Goal: Information Seeking & Learning: Learn about a topic

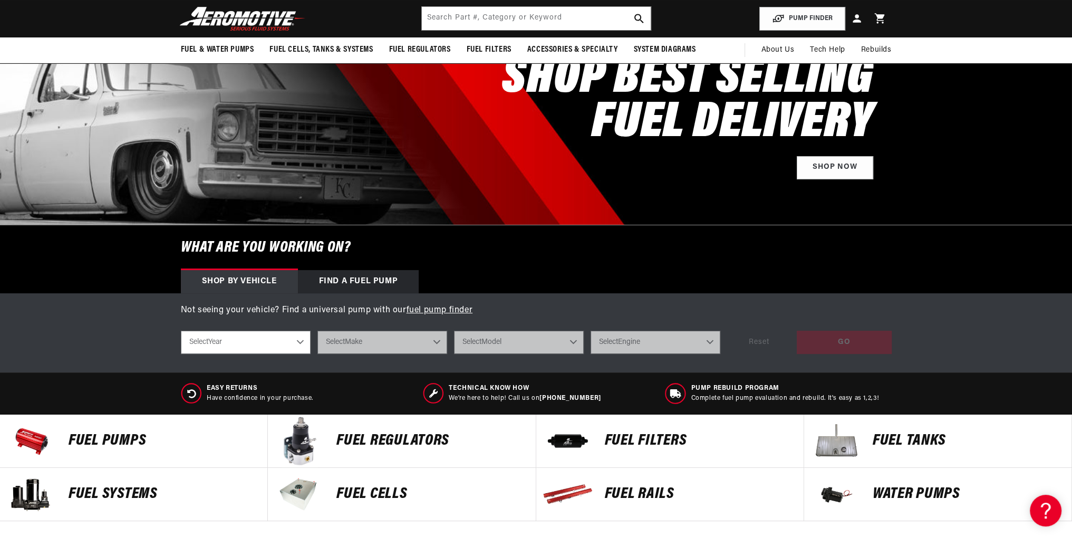
scroll to position [105, 0]
click at [276, 347] on select "Select Year 2023 2022 2021 2020 2019 2018 2017 2016 2015 2014 2013 2012 2011 20…" at bounding box center [246, 342] width 130 height 23
select select "2002"
click at [181, 331] on select "Select Year 2023 2022 2021 2020 2019 2018 2017 2016 2015 2014 2013 2012 2011 20…" at bounding box center [246, 342] width 130 height 23
select select "2002"
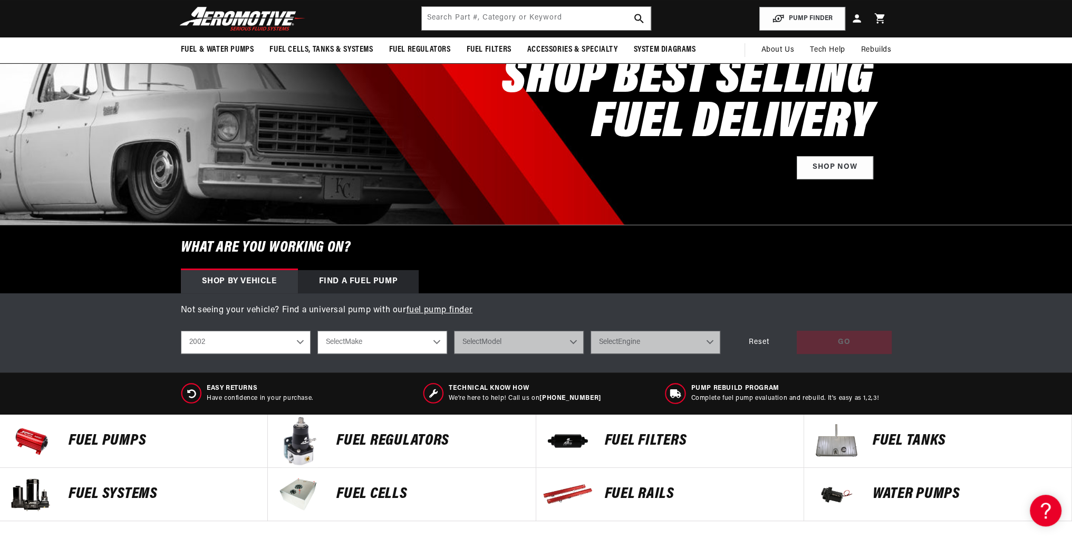
click at [405, 348] on select "Select Make Chevrolet Ford GMC Honda Jeep Lincoln Mazda Pontiac Subaru" at bounding box center [383, 342] width 130 height 23
select select "Ford"
click at [318, 331] on select "Select Make Chevrolet Ford GMC Honda Jeep Lincoln Mazda Pontiac Subaru" at bounding box center [383, 342] width 130 height 23
select select "Ford"
click at [532, 347] on select "Select Model Expedition F-150 F-250 Mustang" at bounding box center [519, 342] width 130 height 23
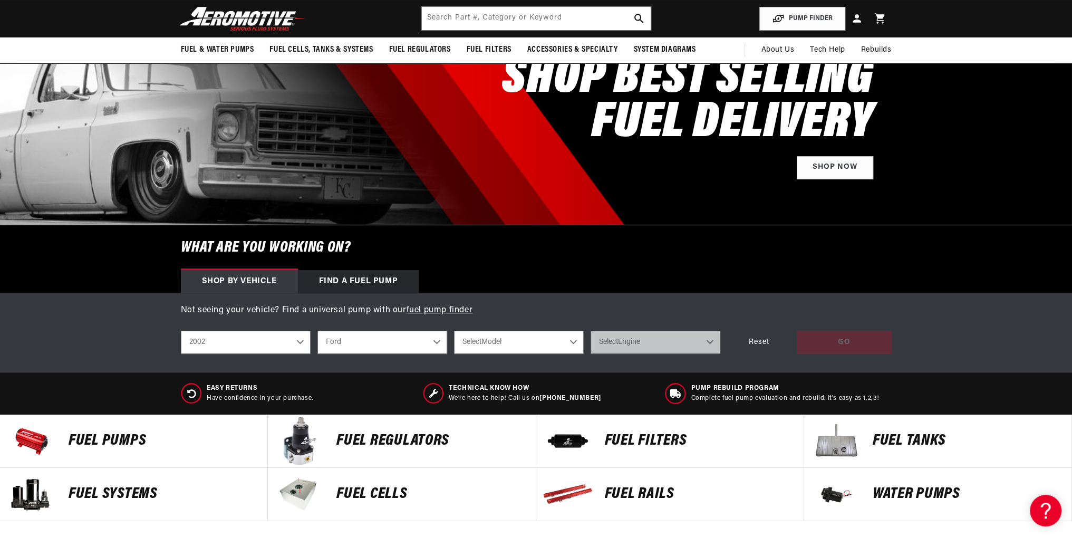
select select "F-250"
click at [454, 331] on select "Select Model Expedition F-150 F-250 Mustang" at bounding box center [519, 342] width 130 height 23
select select "F-250"
click at [632, 345] on select "Select Engine 4.6L" at bounding box center [656, 342] width 130 height 23
click at [301, 341] on select "2023 2022 2021 2020 2019 2018 2017 2016 2015 2014 2013 2012 2011 2010 2009 2008…" at bounding box center [246, 342] width 130 height 23
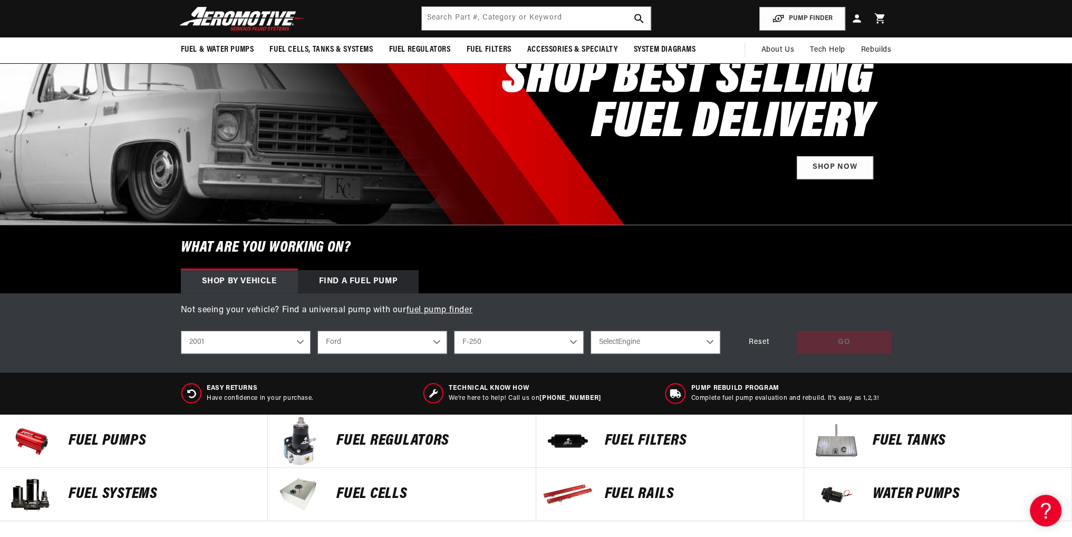
click at [181, 331] on select "2023 2022 2021 2020 2019 2018 2017 2016 2015 2014 2013 2012 2011 2010 2009 2008…" at bounding box center [246, 342] width 130 height 23
select select "2001"
click at [561, 341] on select "Expedition F-150 F-250 Mustang" at bounding box center [519, 342] width 130 height 23
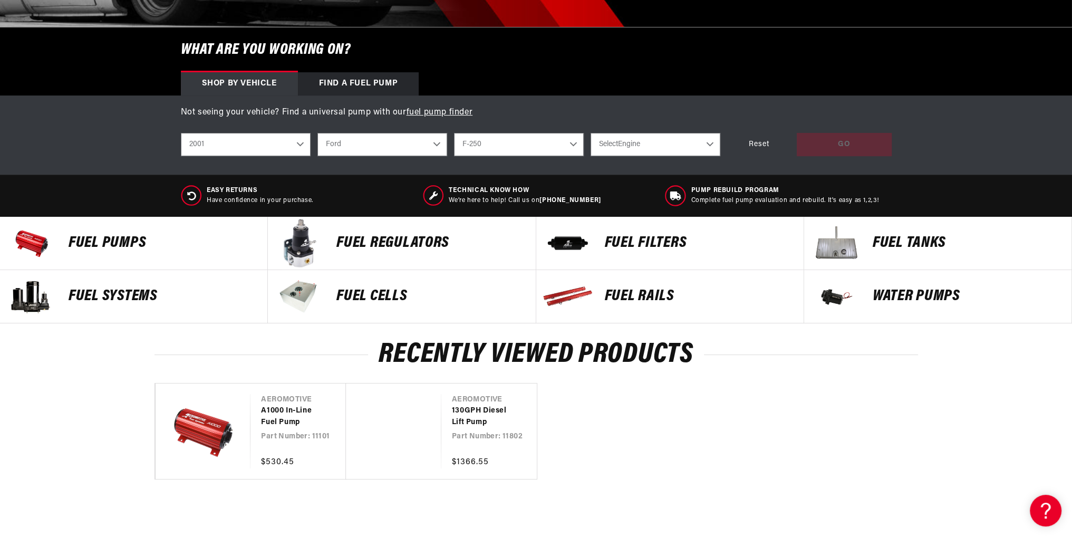
scroll to position [316, 0]
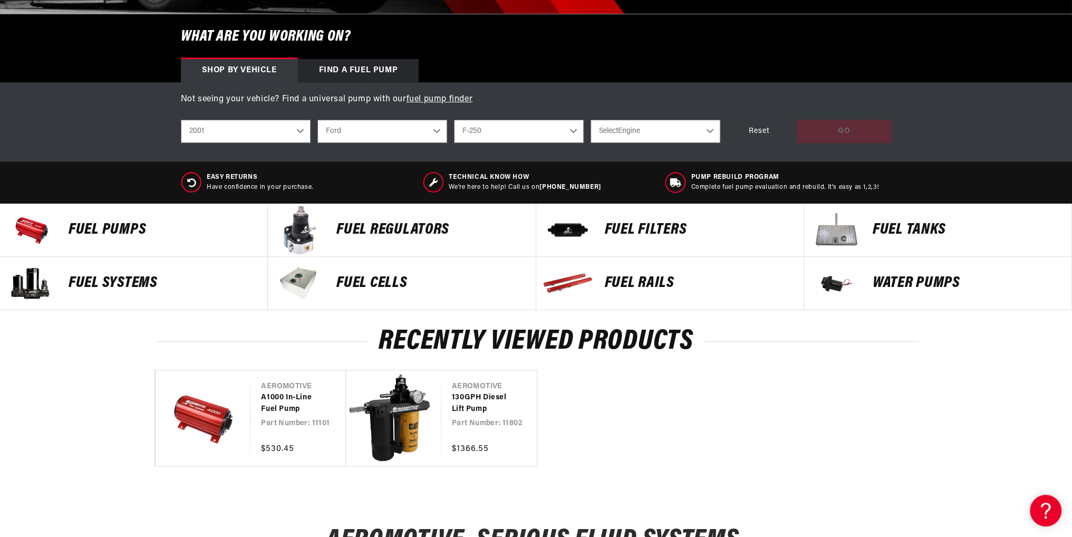
click at [574, 136] on select "Expedition F-150 F-250 Mustang" at bounding box center [519, 131] width 130 height 23
click at [454, 120] on select "Expedition F-150 F-250 Mustang" at bounding box center [519, 131] width 130 height 23
select select "Expedition"
click at [653, 126] on select "Select Engine 5.4L" at bounding box center [656, 131] width 130 height 23
click at [568, 131] on select "Expedition F-150 F-250 Mustang" at bounding box center [519, 131] width 130 height 23
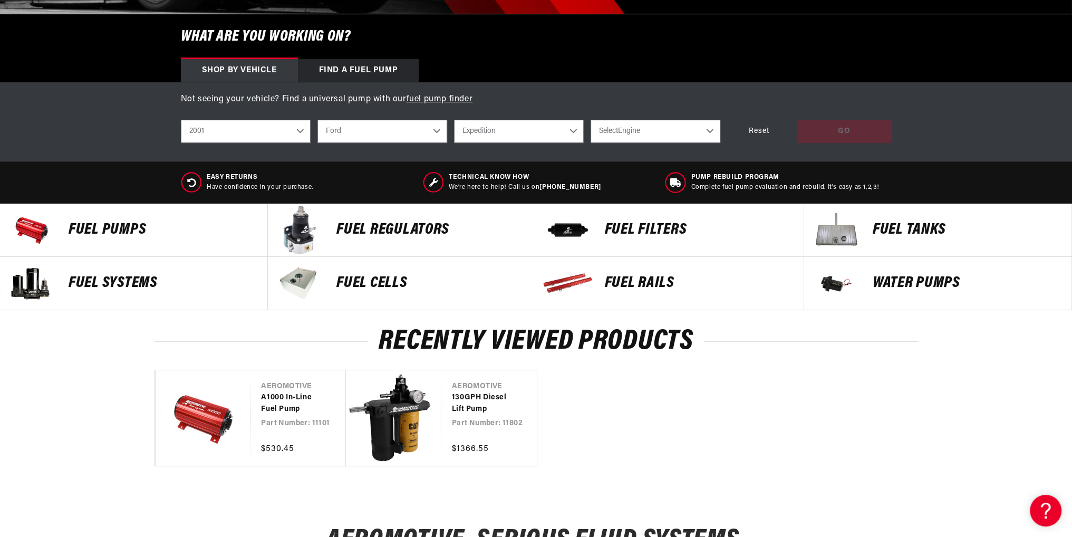
click at [302, 136] on select "2023 2022 2021 2020 2019 2018 2017 2016 2015 2014 2013 2012 2011 2010 2009 2008…" at bounding box center [246, 131] width 130 height 23
click at [181, 120] on select "2023 2022 2021 2020 2019 2018 2017 2016 2015 2014 2013 2012 2011 2010 2009 2008…" at bounding box center [246, 131] width 130 height 23
select select "2003"
click at [432, 127] on select "Chevrolet Ford GMC Jeep Lincoln Mazda Mercury Mitsubishi Pontiac Subaru" at bounding box center [383, 131] width 130 height 23
click at [318, 120] on select "Chevrolet Ford GMC Jeep Lincoln Mazda Mercury Mitsubishi Pontiac Subaru" at bounding box center [383, 131] width 130 height 23
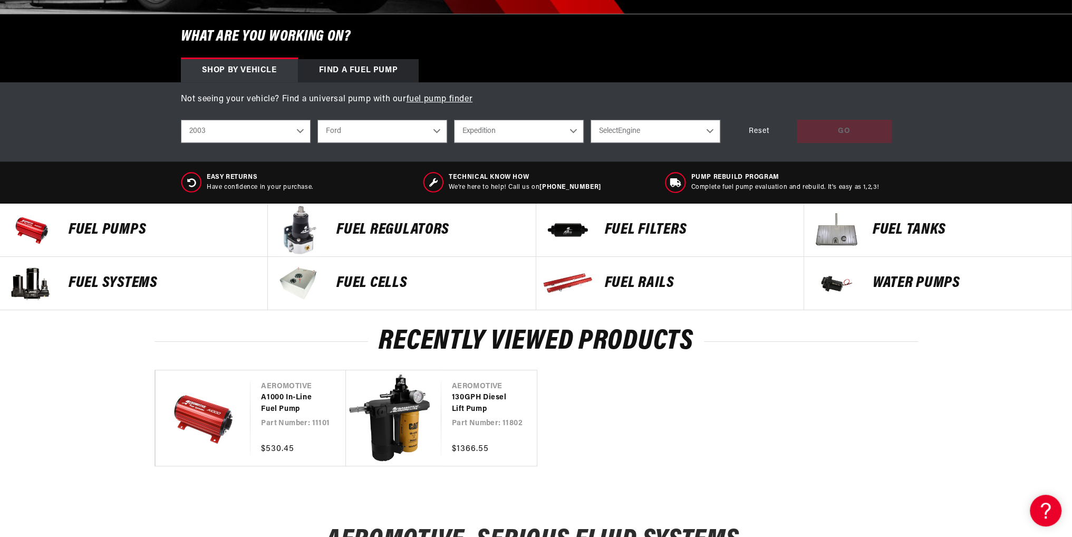
click at [490, 137] on select "Crown Victoria Expedition F-150 F-250 Mustang" at bounding box center [519, 131] width 130 height 23
click at [454, 120] on select "Crown Victoria Expedition F-150 F-250 Mustang" at bounding box center [519, 131] width 130 height 23
select select "F-250"
click at [678, 128] on select "Select Engine 4.6L" at bounding box center [656, 131] width 130 height 23
click at [713, 95] on p "Not seeing your vehicle? Find a universal pump with our fuel pump finder" at bounding box center [536, 100] width 711 height 14
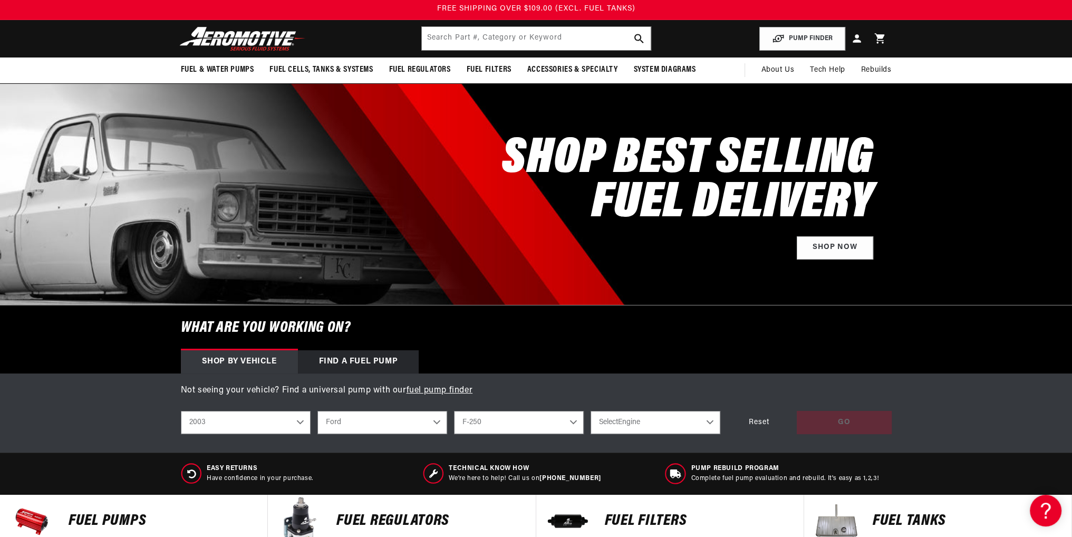
scroll to position [0, 0]
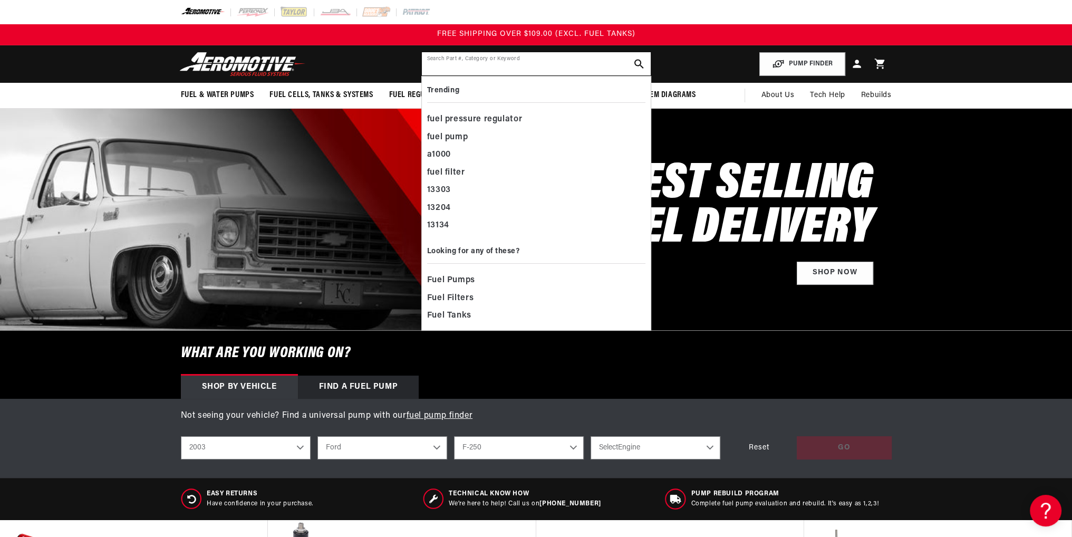
click at [498, 63] on input "text" at bounding box center [536, 63] width 229 height 23
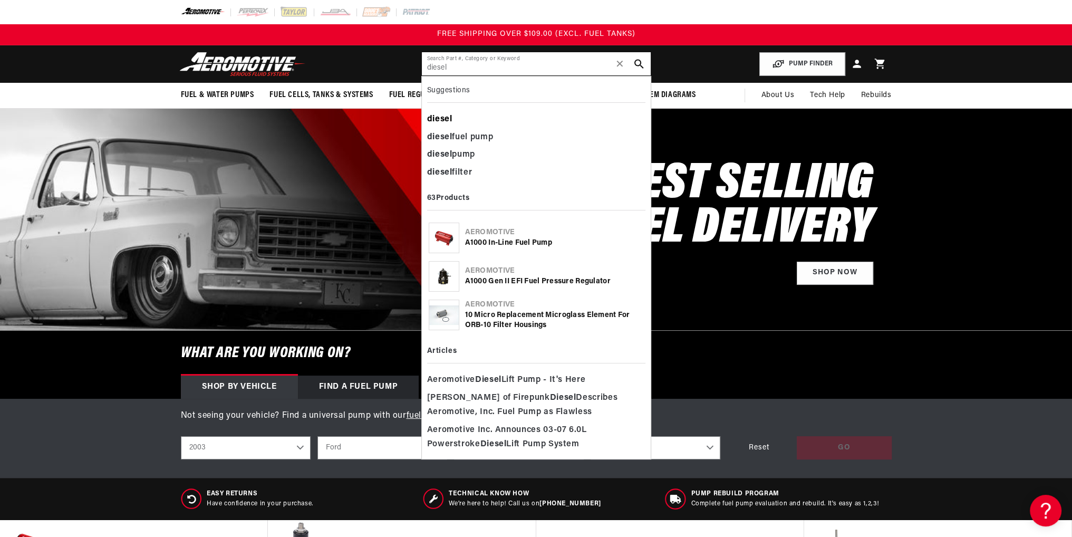
type input "diesel"
click at [442, 121] on b "diesel" at bounding box center [439, 119] width 25 height 8
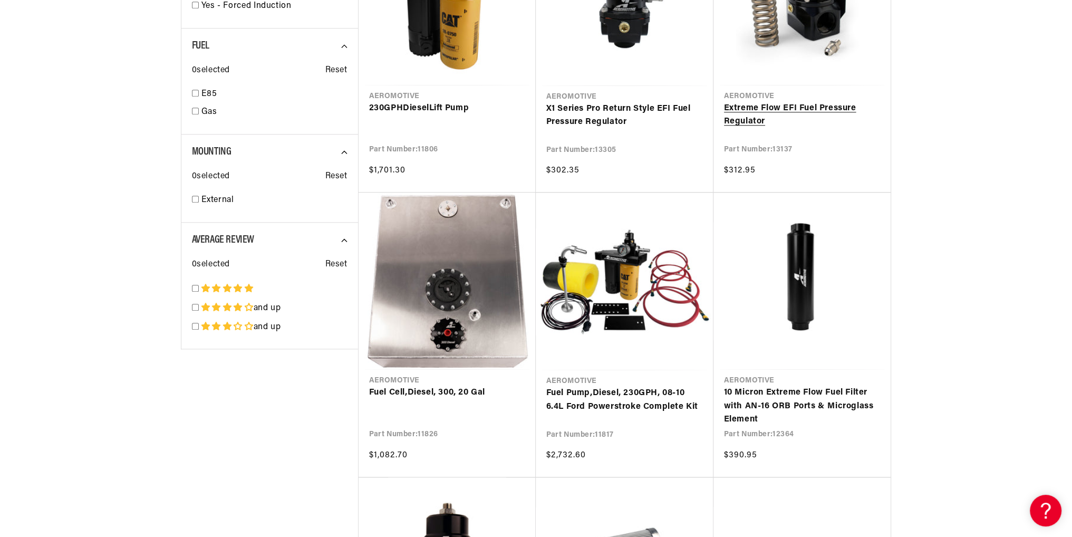
scroll to position [1635, 0]
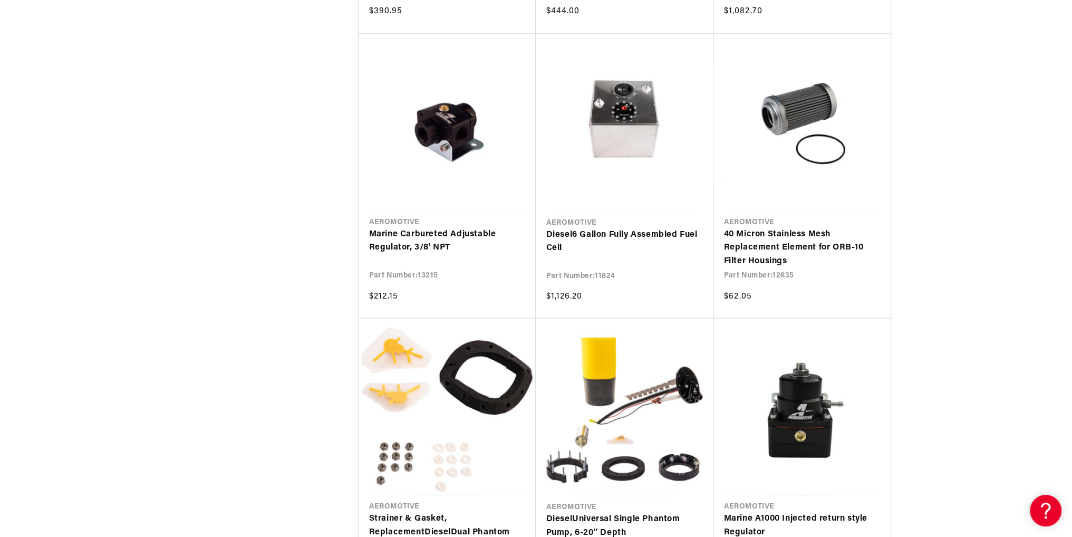
scroll to position [2637, 0]
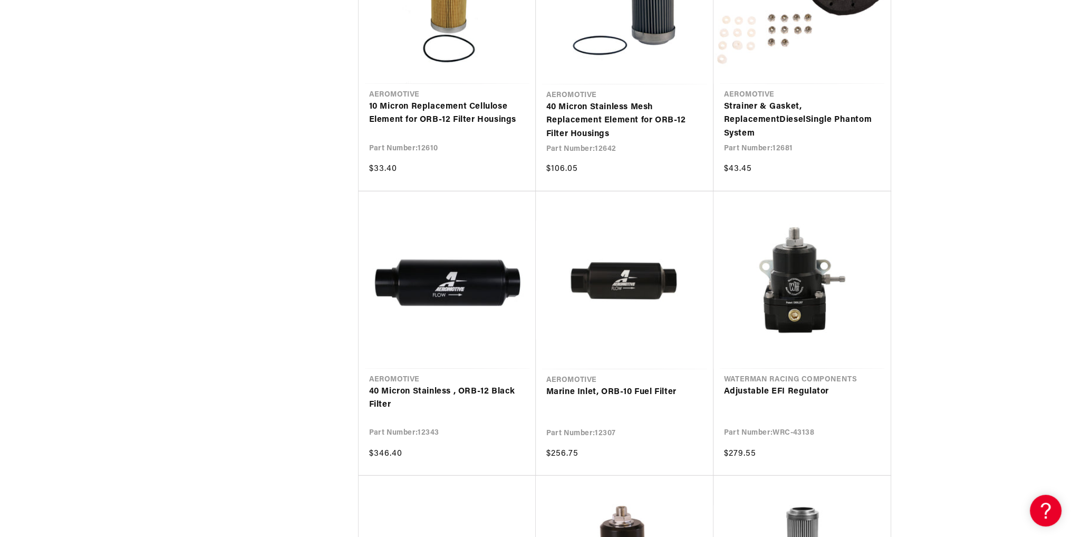
scroll to position [3956, 0]
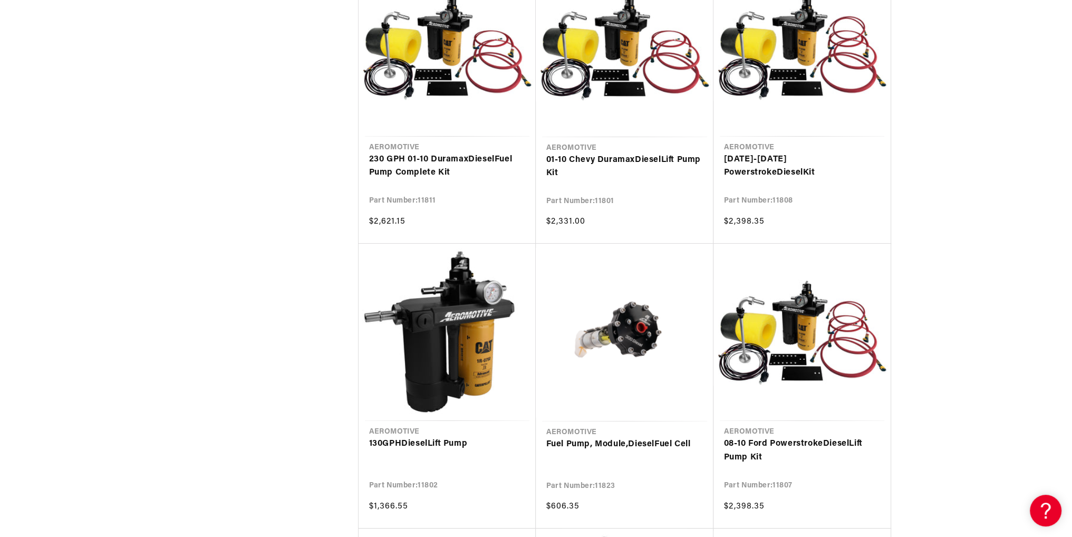
scroll to position [5116, 0]
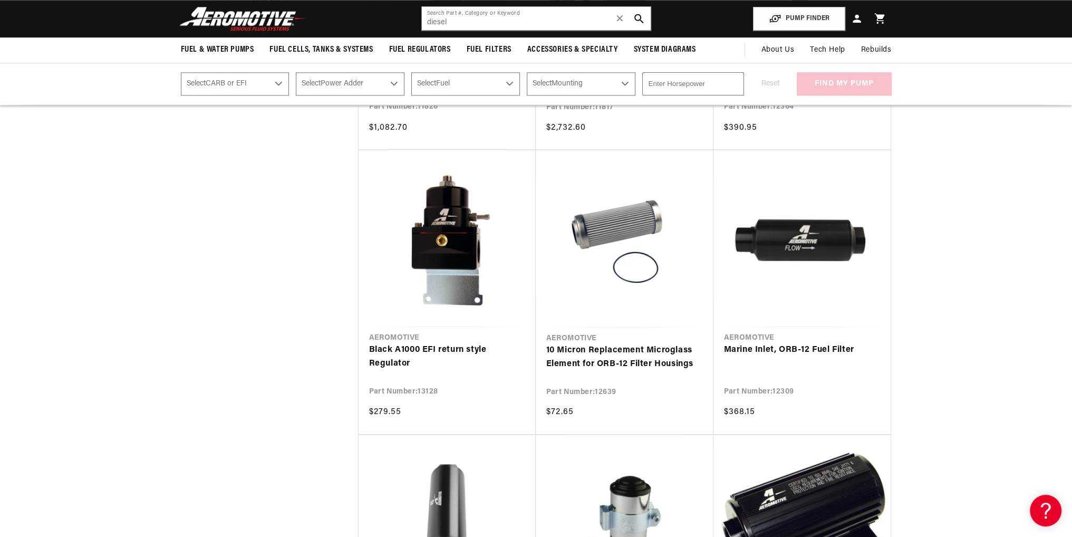
scroll to position [1477, 0]
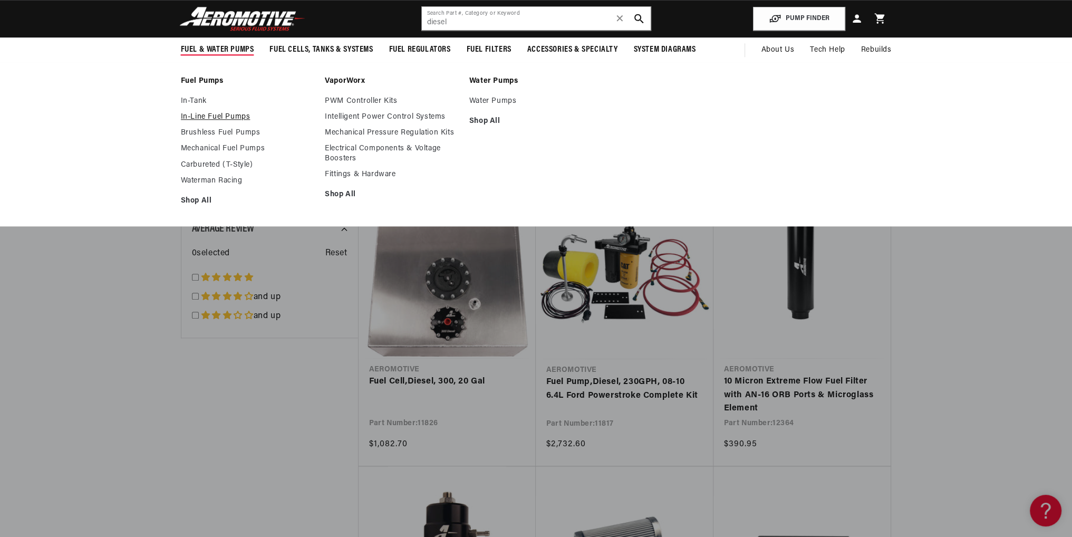
click at [231, 116] on link "In-Line Fuel Pumps" at bounding box center [248, 116] width 134 height 9
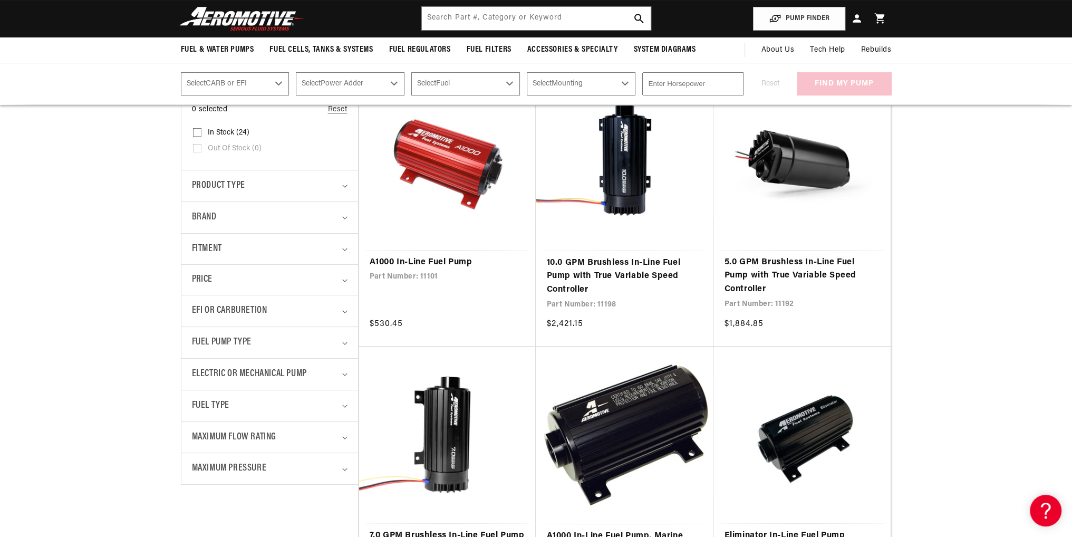
scroll to position [211, 0]
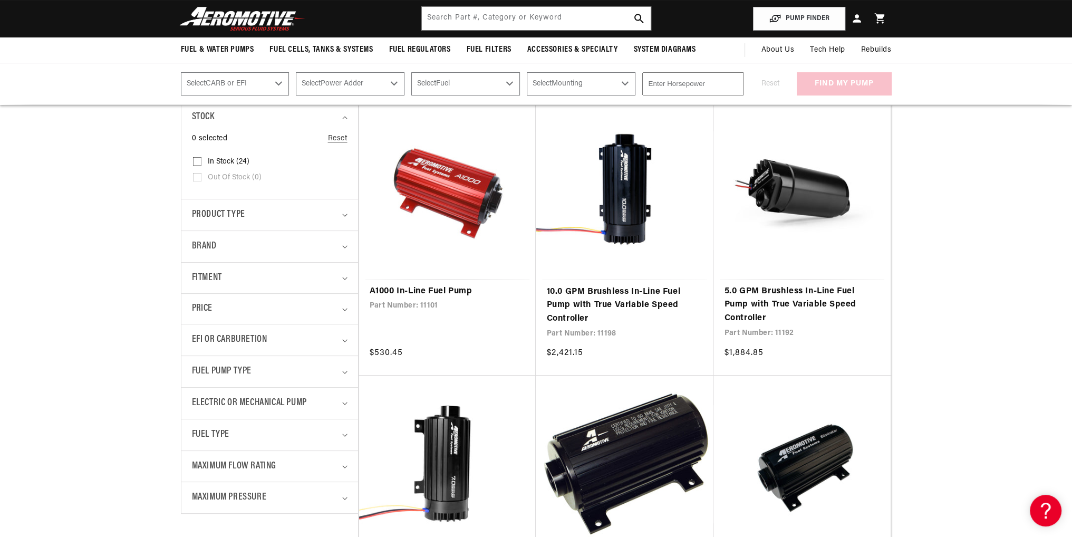
click at [508, 83] on select "Select Fuel E85 Gas" at bounding box center [465, 83] width 109 height 23
click at [262, 21] on img at bounding box center [243, 18] width 132 height 25
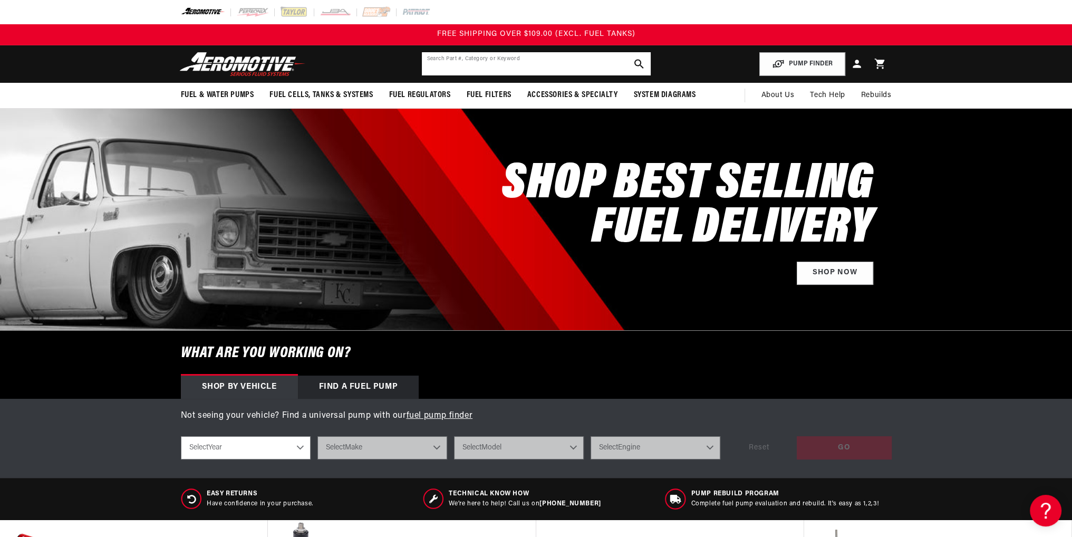
click at [524, 68] on input "text" at bounding box center [536, 63] width 229 height 23
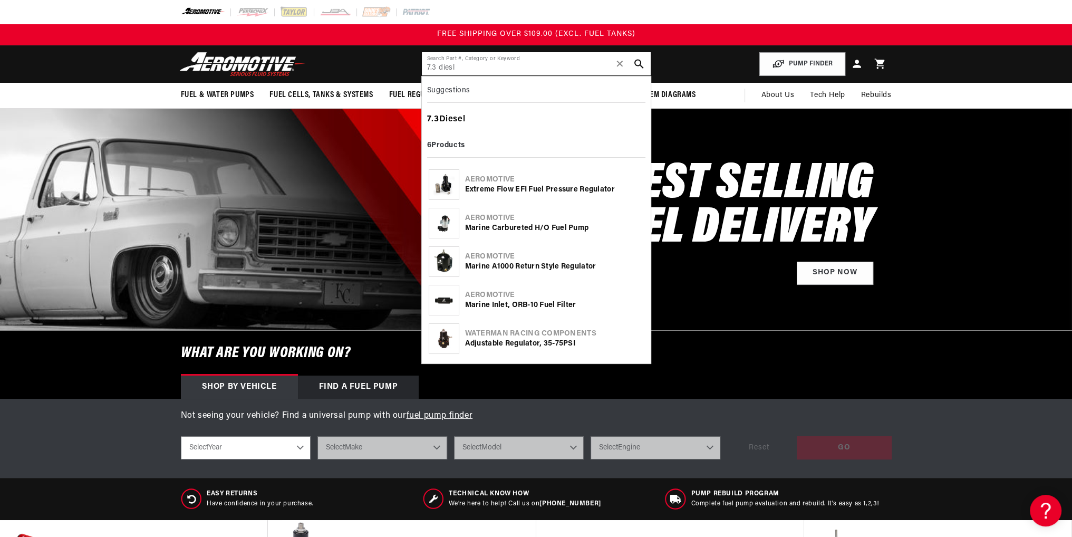
type input "7.3 diesl"
click at [445, 115] on div "7 . 3 Diesel" at bounding box center [536, 120] width 218 height 18
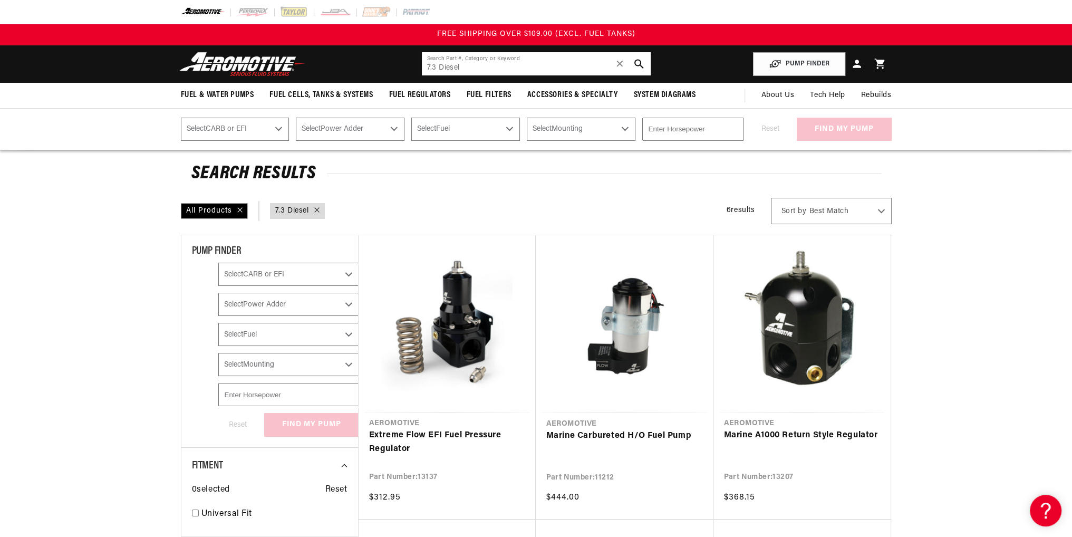
drag, startPoint x: 479, startPoint y: 64, endPoint x: 419, endPoint y: 64, distance: 59.6
click at [419, 64] on header "Fuel & Water Pumps Back In-Tank In-Line Fuel Pumps" at bounding box center [537, 63] width 764 height 37
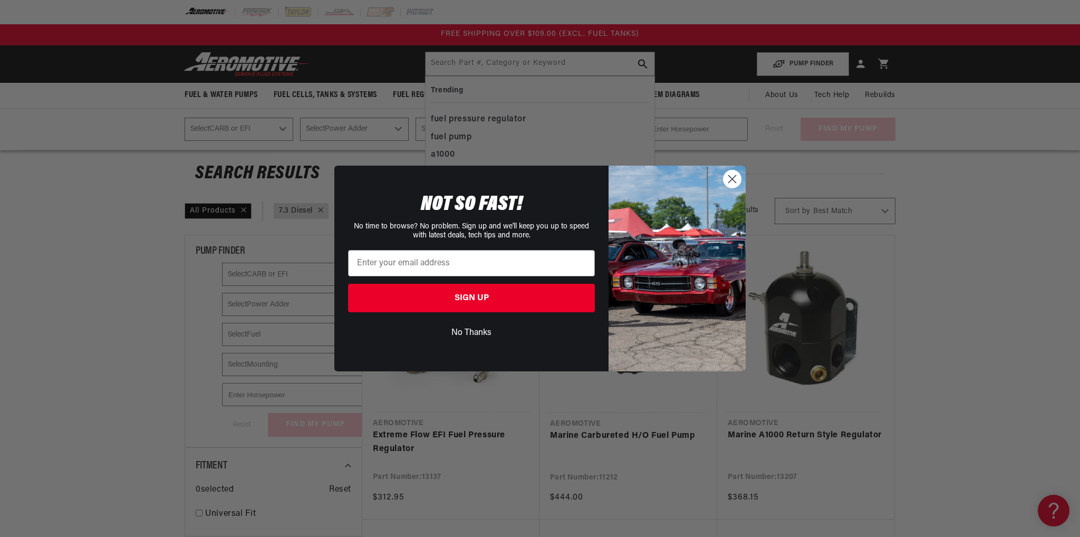
click at [729, 180] on circle "Close dialog" at bounding box center [732, 178] width 17 height 17
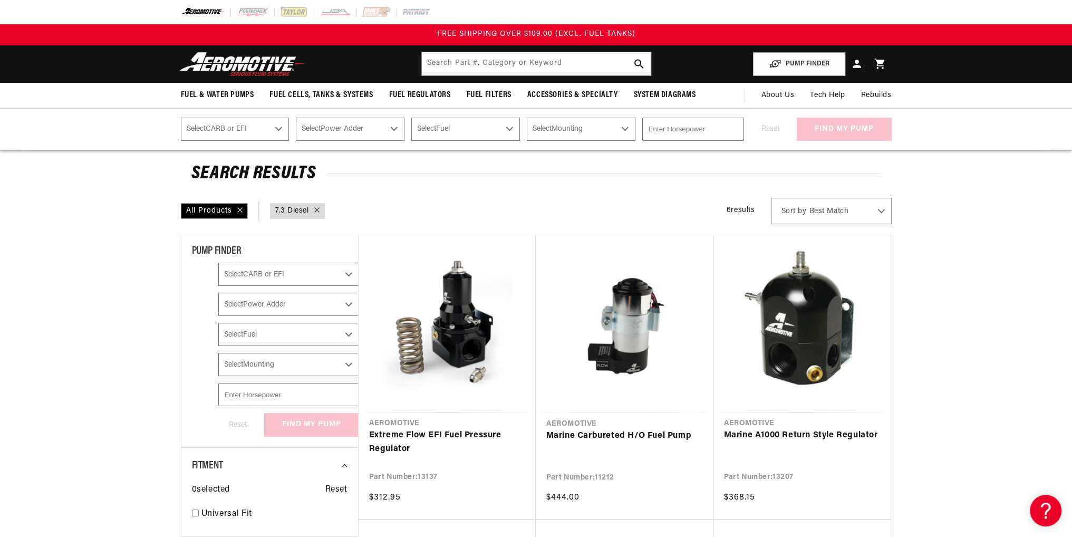
click at [343, 332] on select "Select Fuel E85 Gas" at bounding box center [288, 334] width 141 height 23
click at [344, 327] on select "Select Fuel E85 Gas" at bounding box center [288, 334] width 141 height 23
click at [348, 276] on select "Select CARB or EFI Carbureted" at bounding box center [288, 274] width 141 height 23
click at [218, 263] on select "Select CARB or EFI Carbureted" at bounding box center [288, 274] width 141 height 23
click at [318, 212] on icon at bounding box center [316, 209] width 5 height 5
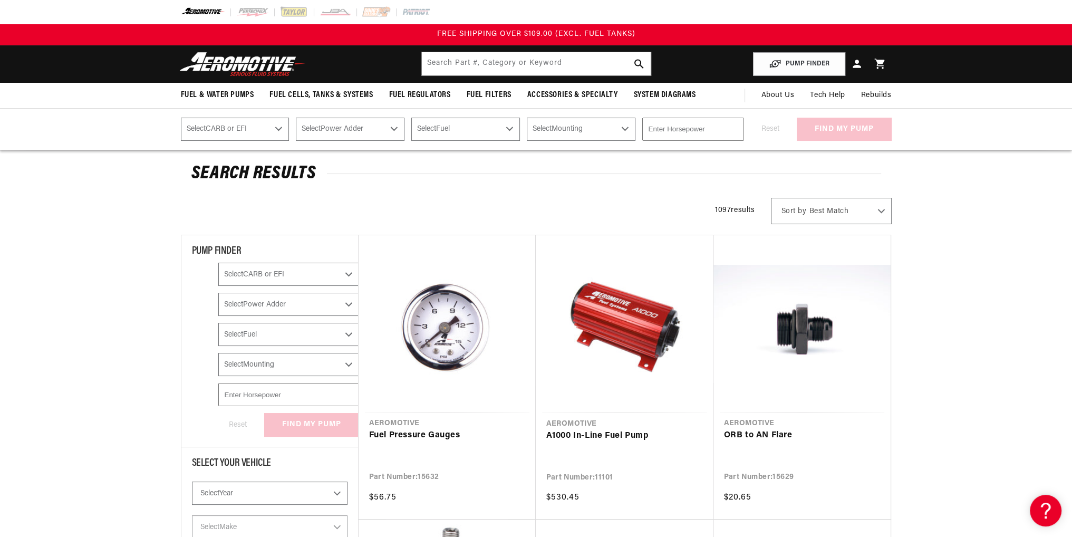
click at [233, 75] on img at bounding box center [243, 64] width 132 height 25
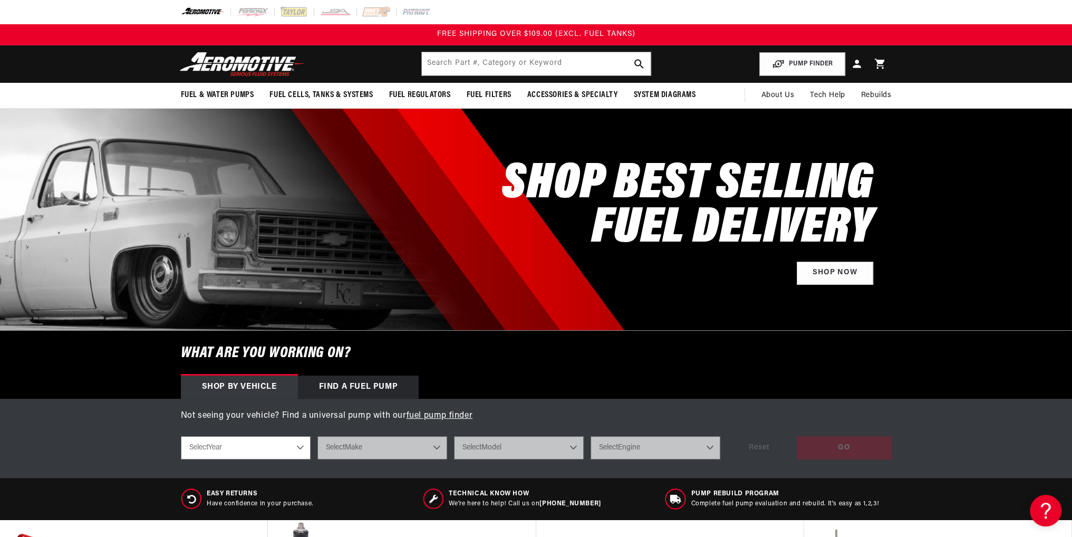
click at [358, 384] on div "Find a Fuel Pump" at bounding box center [358, 387] width 121 height 23
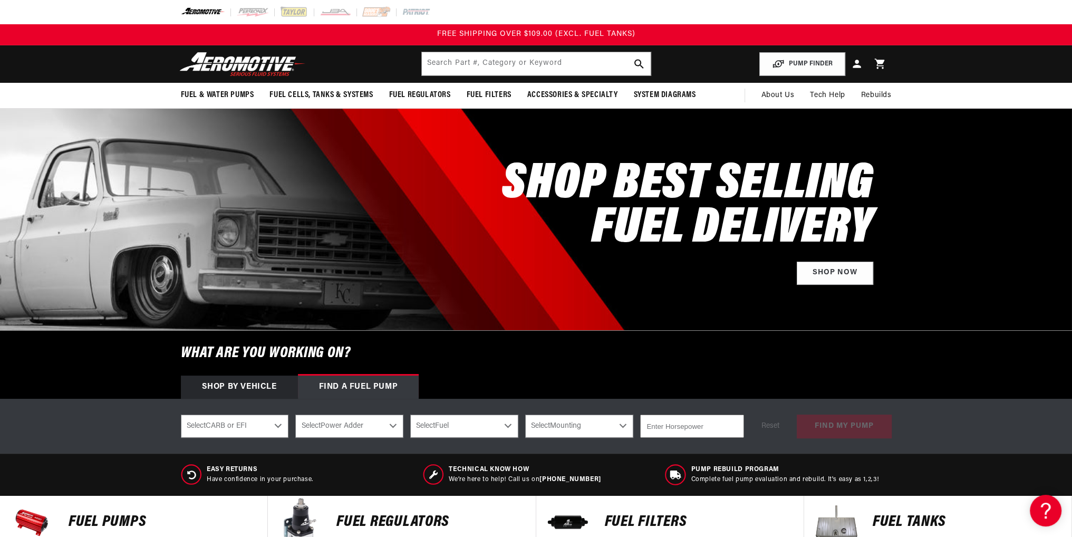
click at [502, 426] on select "Select Fuel E85 Gas" at bounding box center [464, 426] width 108 height 23
click at [266, 424] on select "Select CARB or EFI [GEOGRAPHIC_DATA] Fuel Injected" at bounding box center [235, 426] width 108 height 23
select select "Fuel-Injected"
click at [181, 415] on select "Select CARB or EFI [GEOGRAPHIC_DATA] Fuel Injected" at bounding box center [235, 426] width 108 height 23
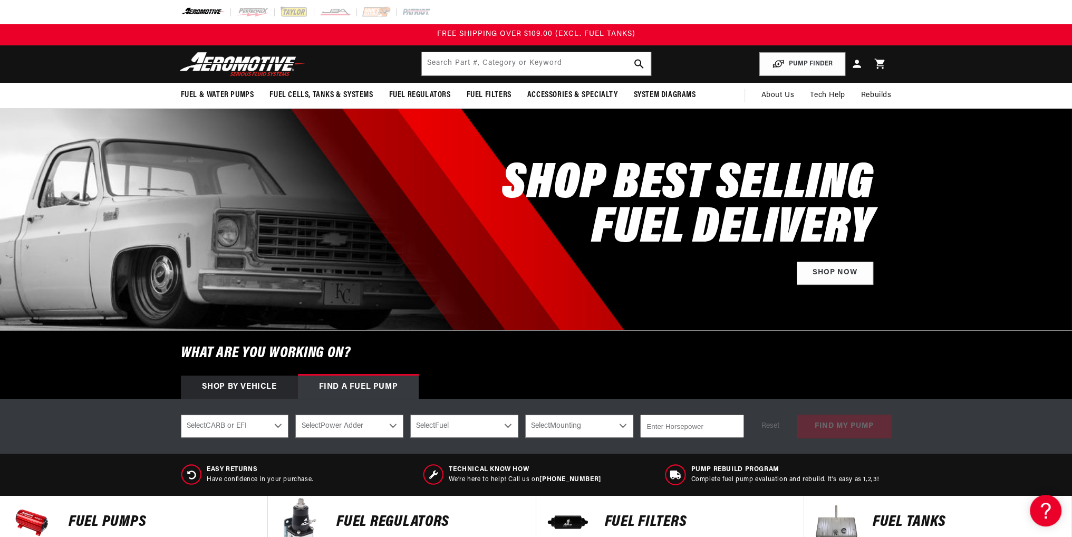
select select "Fuel-Injected"
click at [376, 426] on select "Select Power Adder No - Naturally Aspirated Yes - Forced Induction" at bounding box center [349, 426] width 108 height 23
select select "Yes-Forced-Induction"
click at [295, 415] on select "Select Power Adder No - Naturally Aspirated Yes - Forced Induction" at bounding box center [349, 426] width 108 height 23
select select "Yes-Forced-Induction"
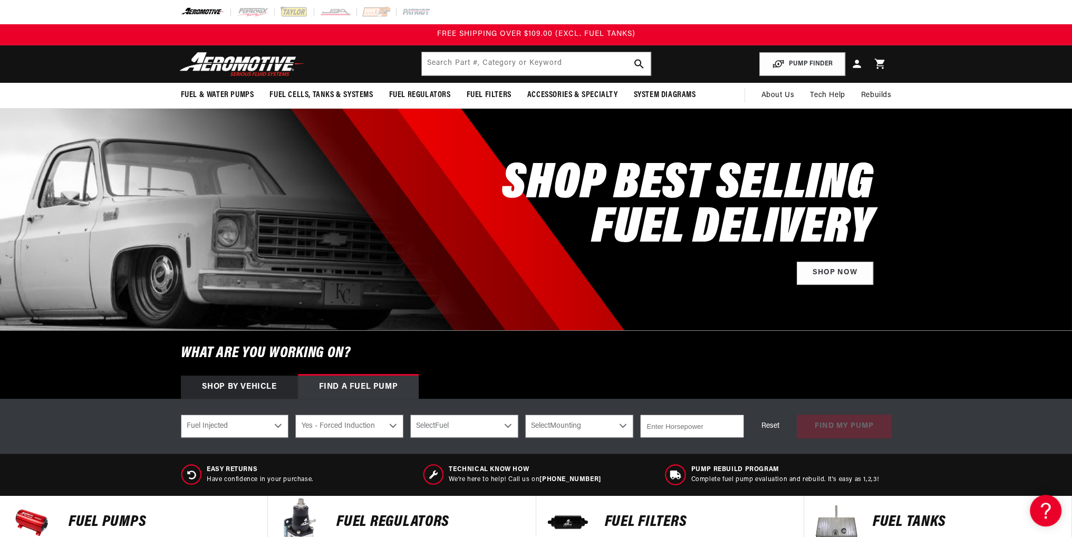
click at [455, 431] on select "Select Fuel E85 Gas" at bounding box center [464, 426] width 108 height 23
click at [647, 391] on div "Shop by vehicle Find a Fuel Pump" at bounding box center [537, 387] width 764 height 23
